Goal: Navigation & Orientation: Find specific page/section

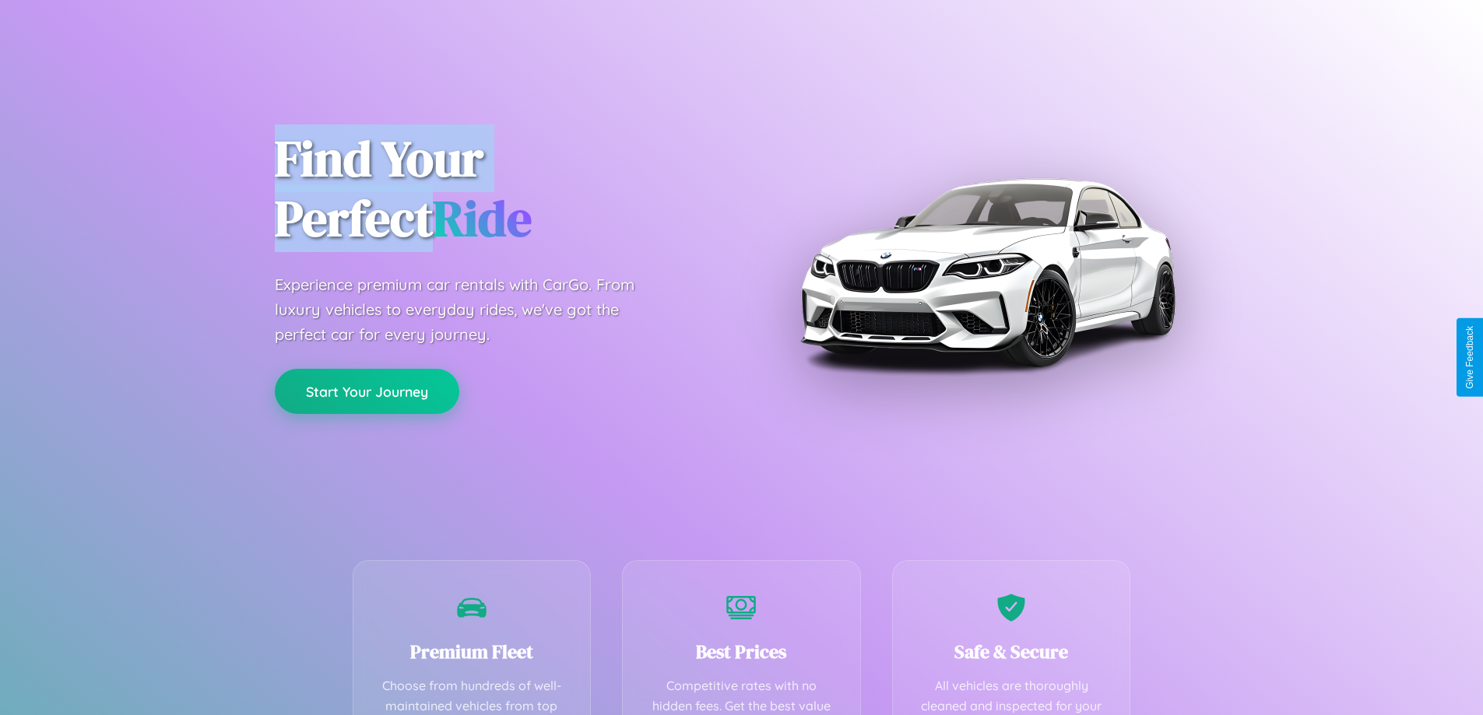
click at [367, 392] on button "Start Your Journey" at bounding box center [367, 391] width 184 height 45
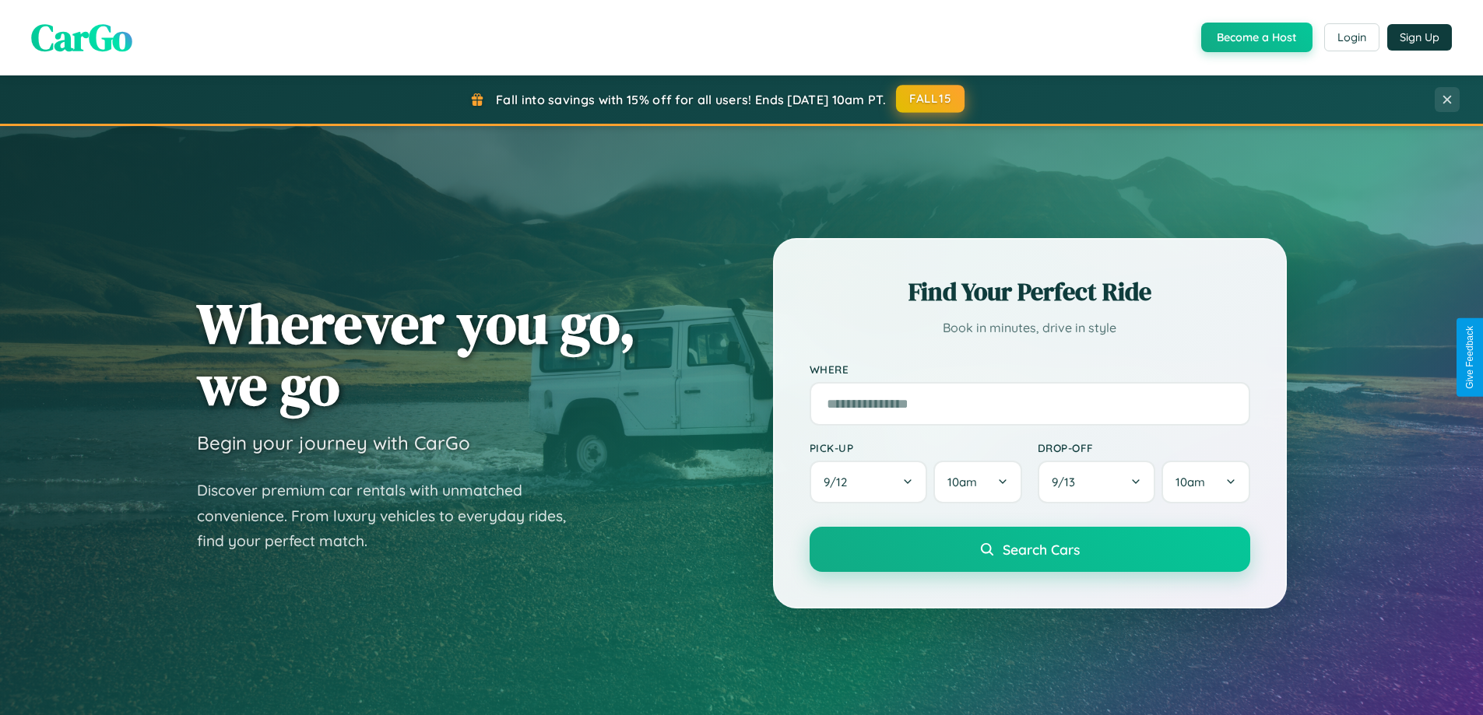
click at [931, 100] on button "FALL15" at bounding box center [930, 99] width 69 height 28
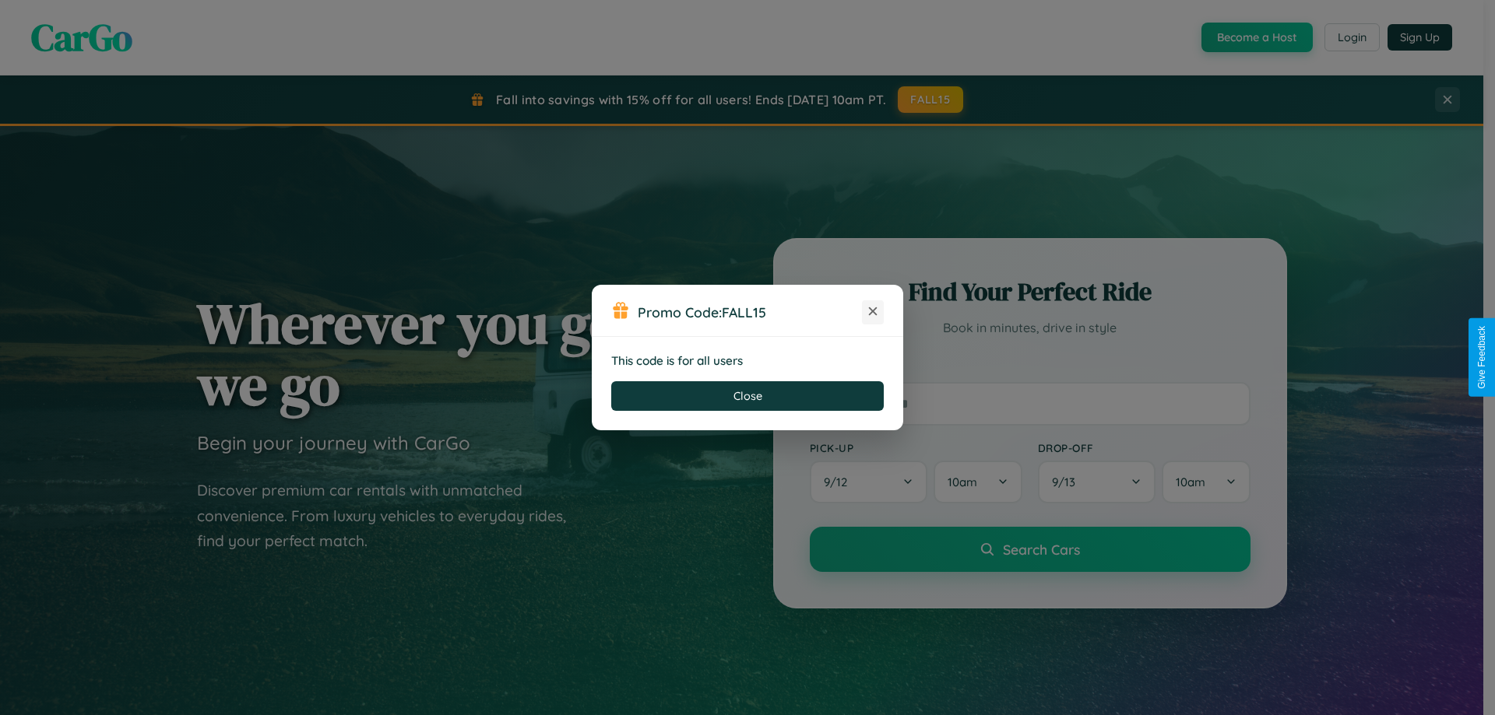
click at [873, 312] on icon at bounding box center [873, 312] width 16 height 16
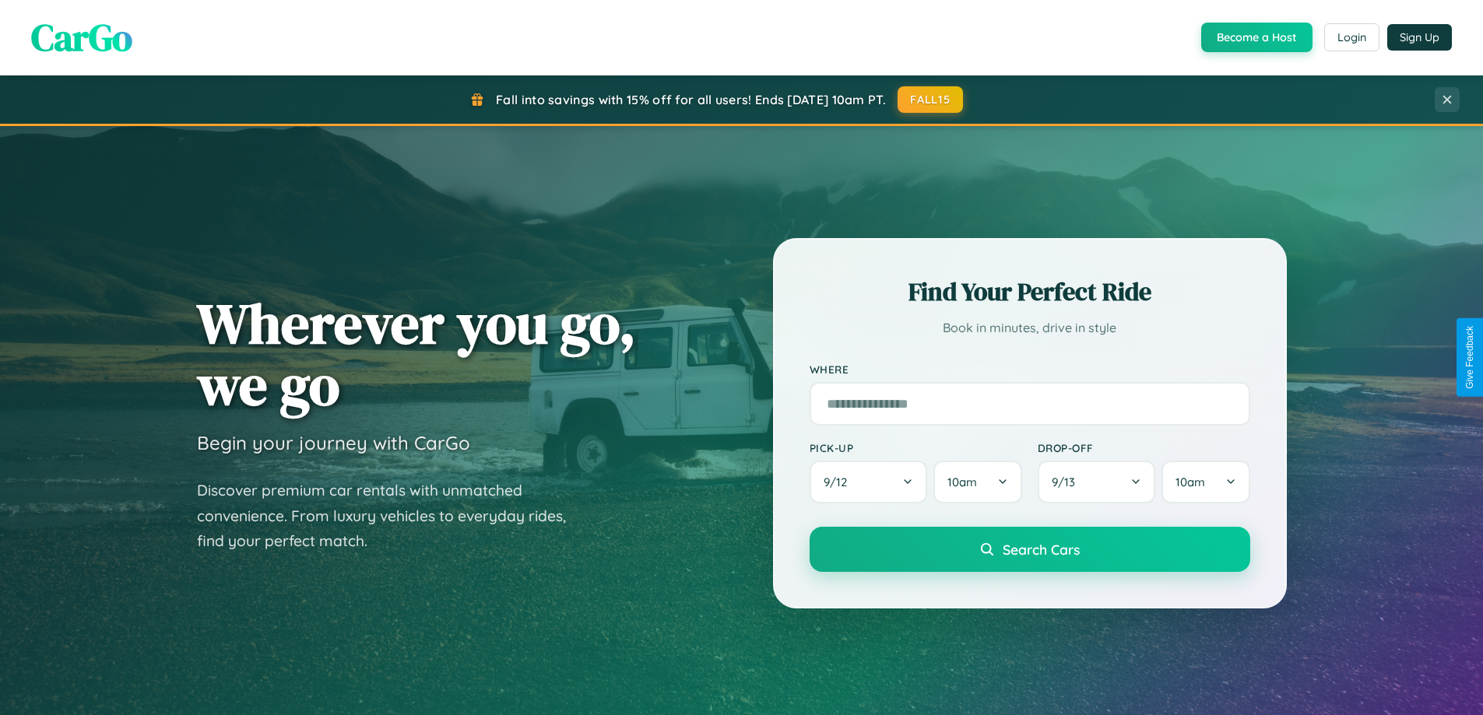
scroll to position [1071, 0]
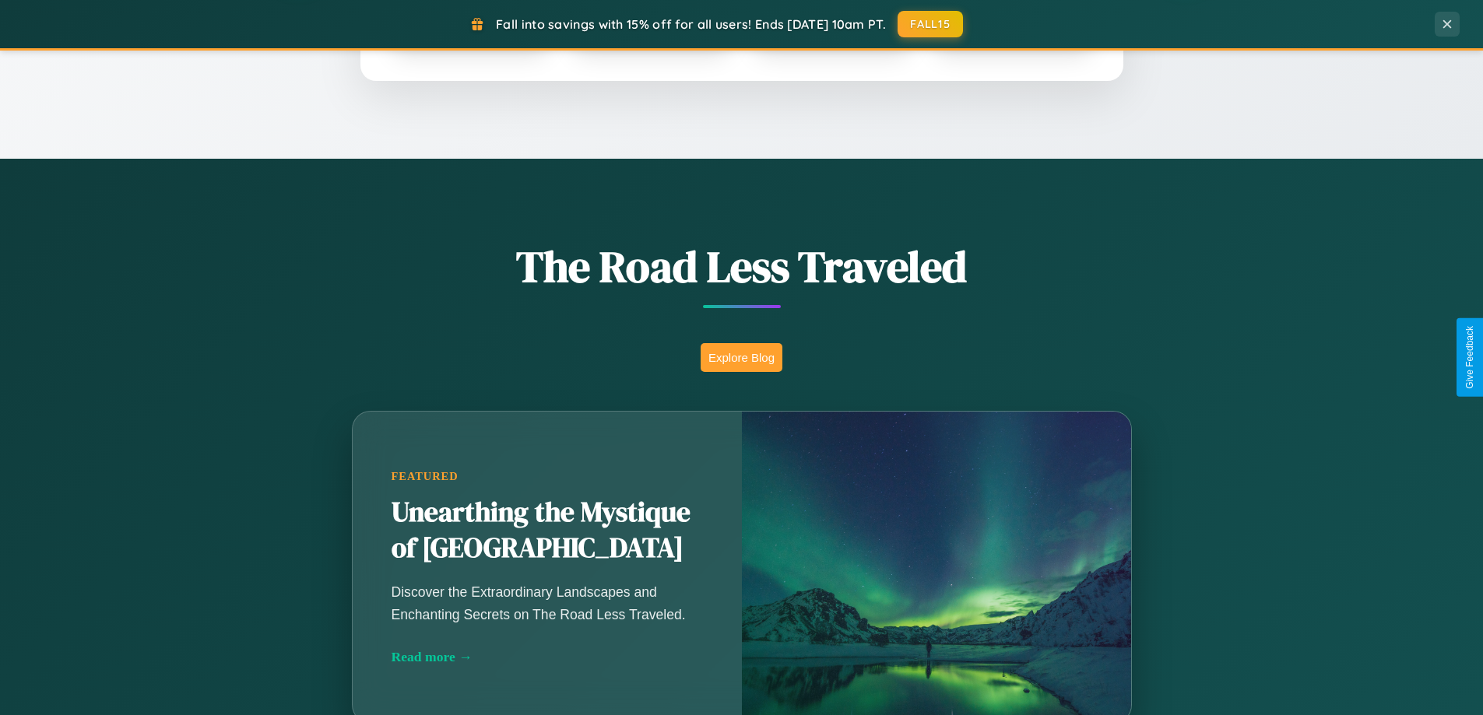
click at [741, 357] on button "Explore Blog" at bounding box center [742, 357] width 82 height 29
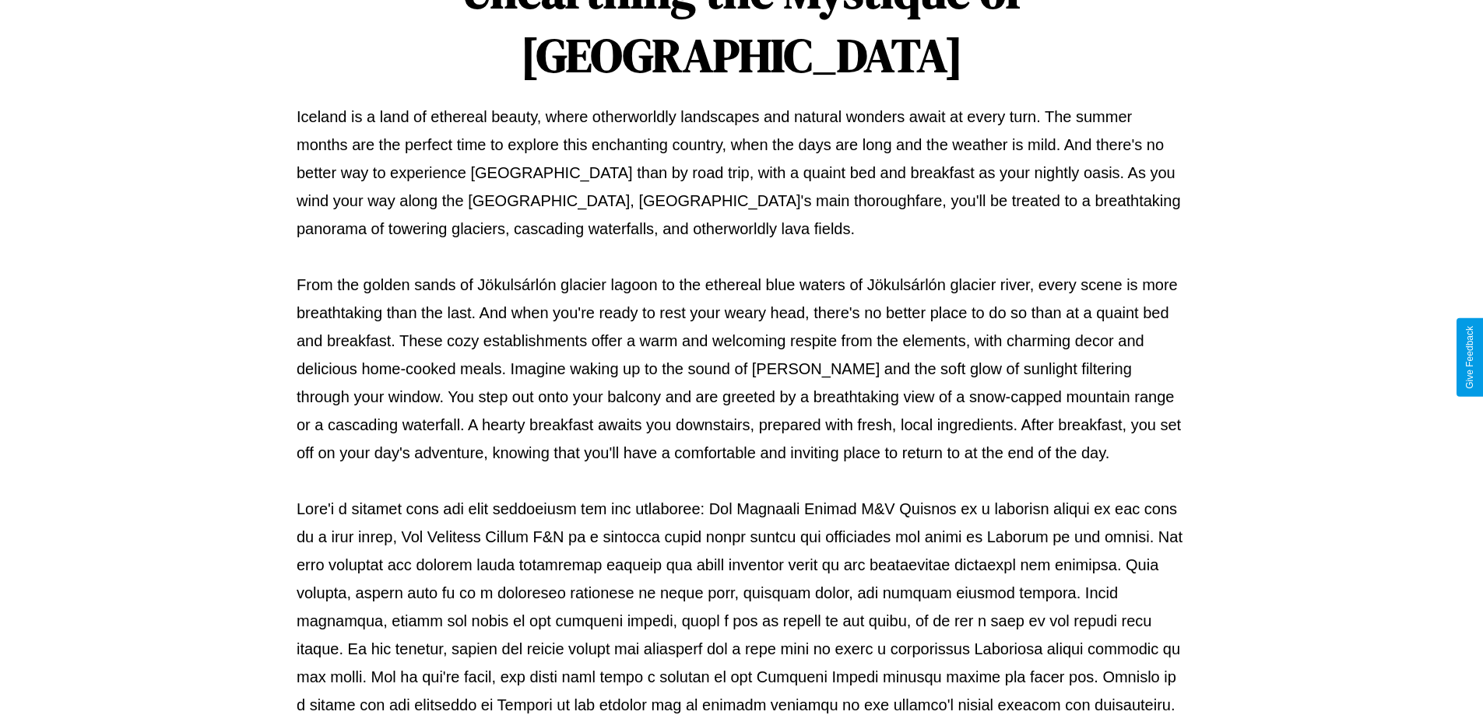
scroll to position [504, 0]
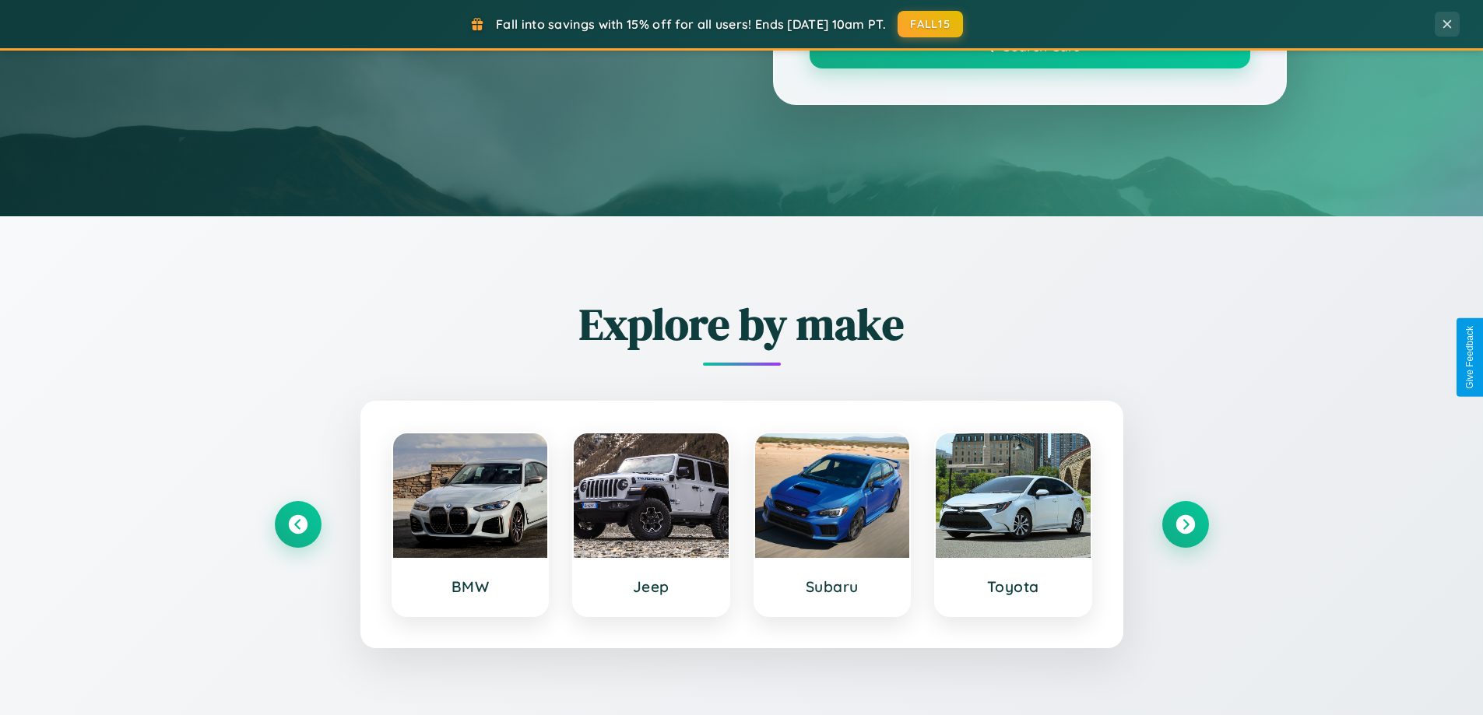
scroll to position [1071, 0]
